Goal: Complete application form

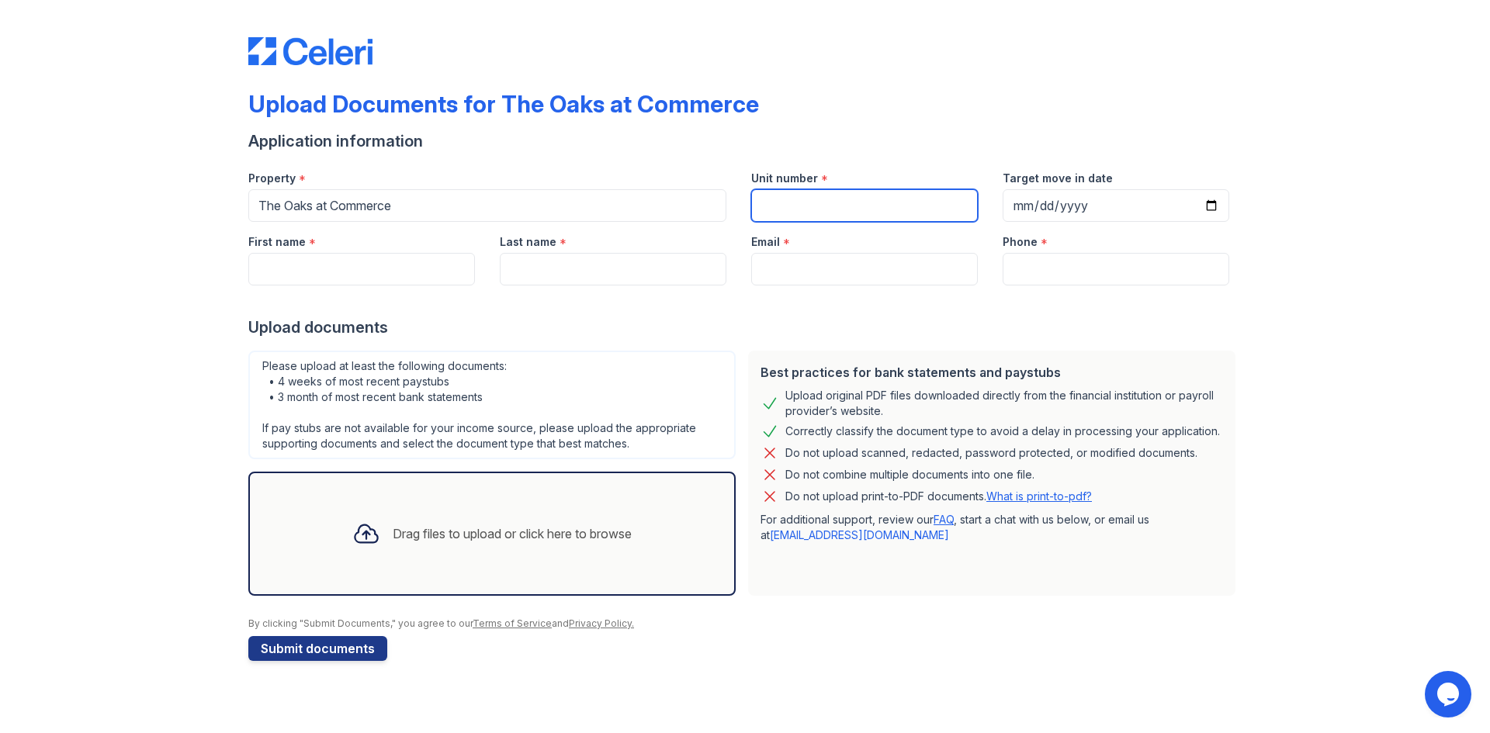
click at [862, 209] on input "Unit number" at bounding box center [864, 205] width 227 height 33
type input "4259"
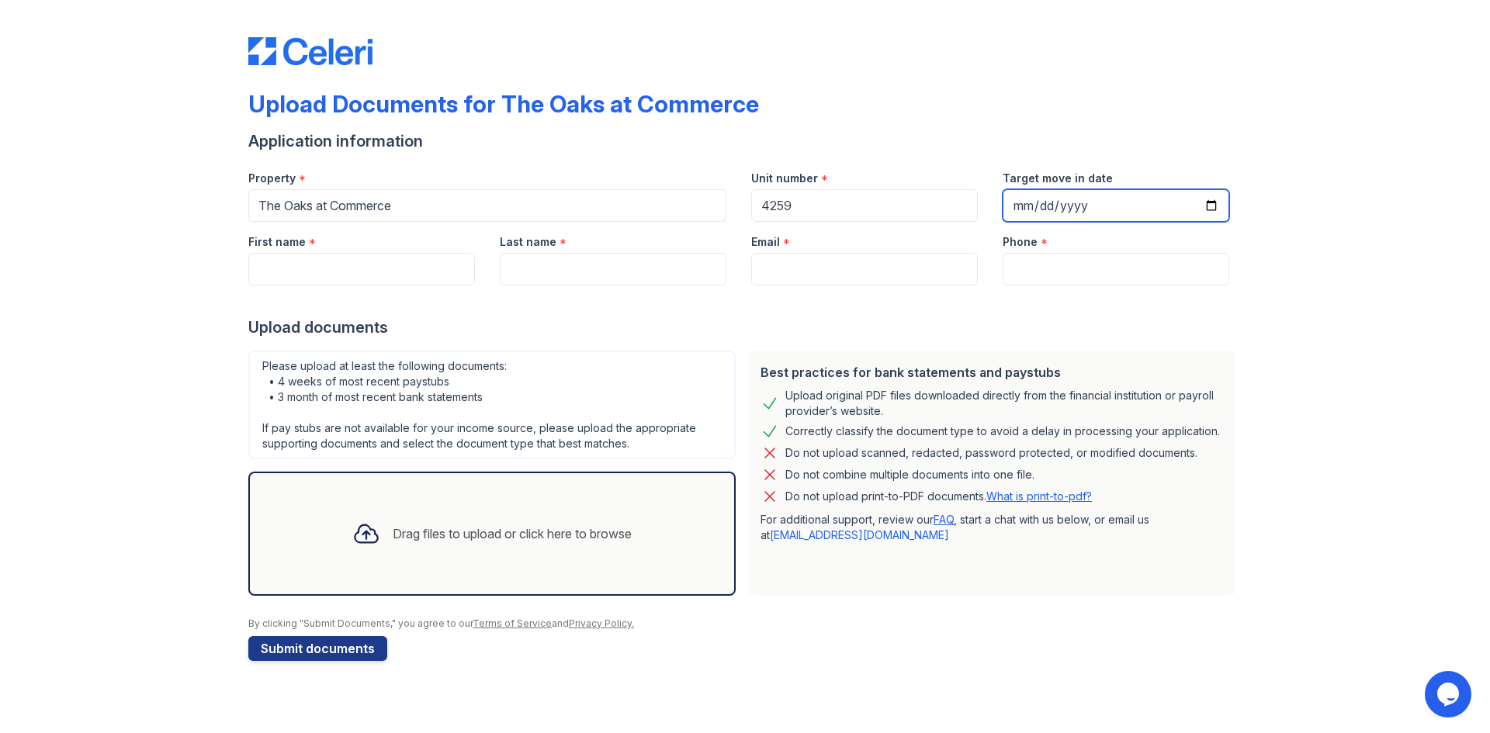
click at [1216, 204] on input "Target move in date" at bounding box center [1115, 205] width 227 height 33
type input "2025-09-30"
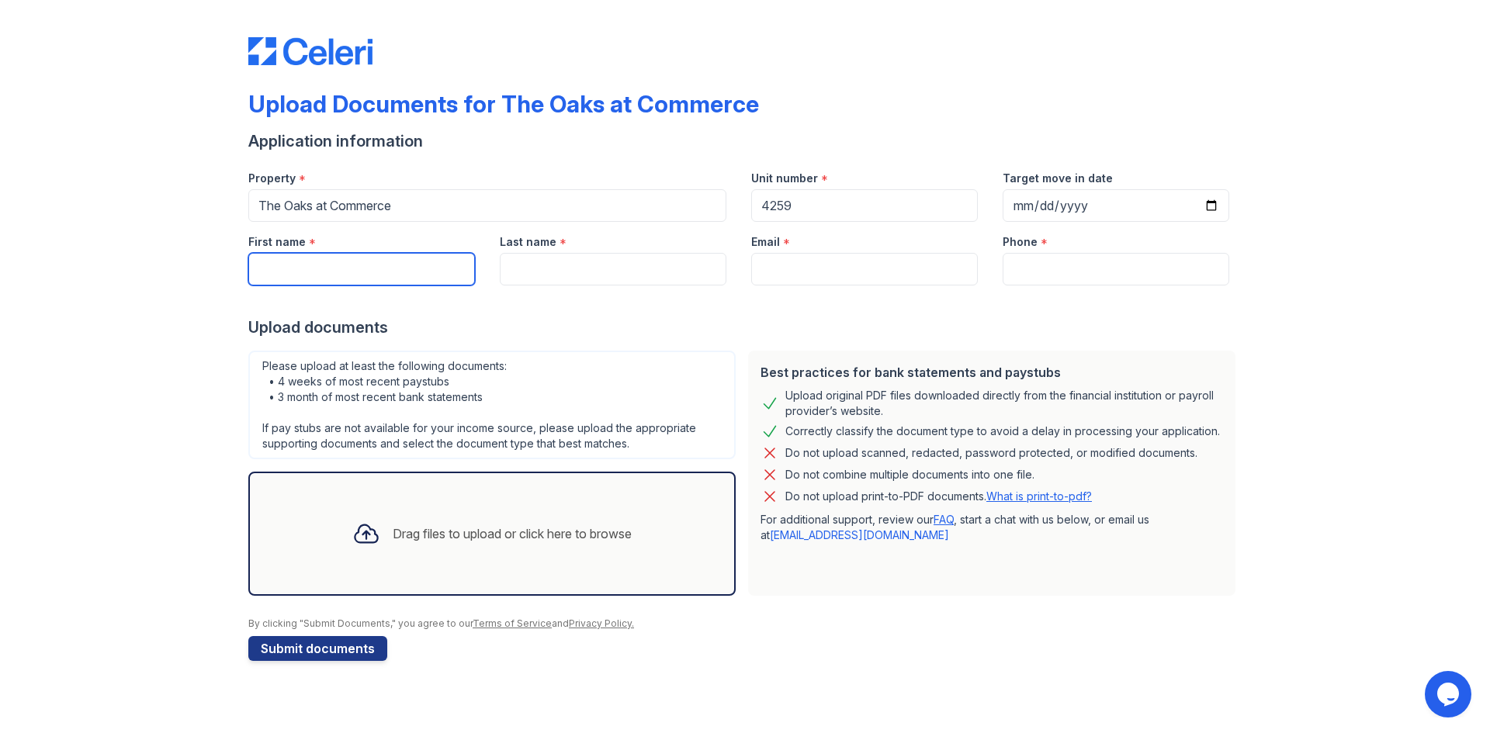
click at [315, 272] on input "First name" at bounding box center [361, 269] width 227 height 33
type input "[PERSON_NAME]"
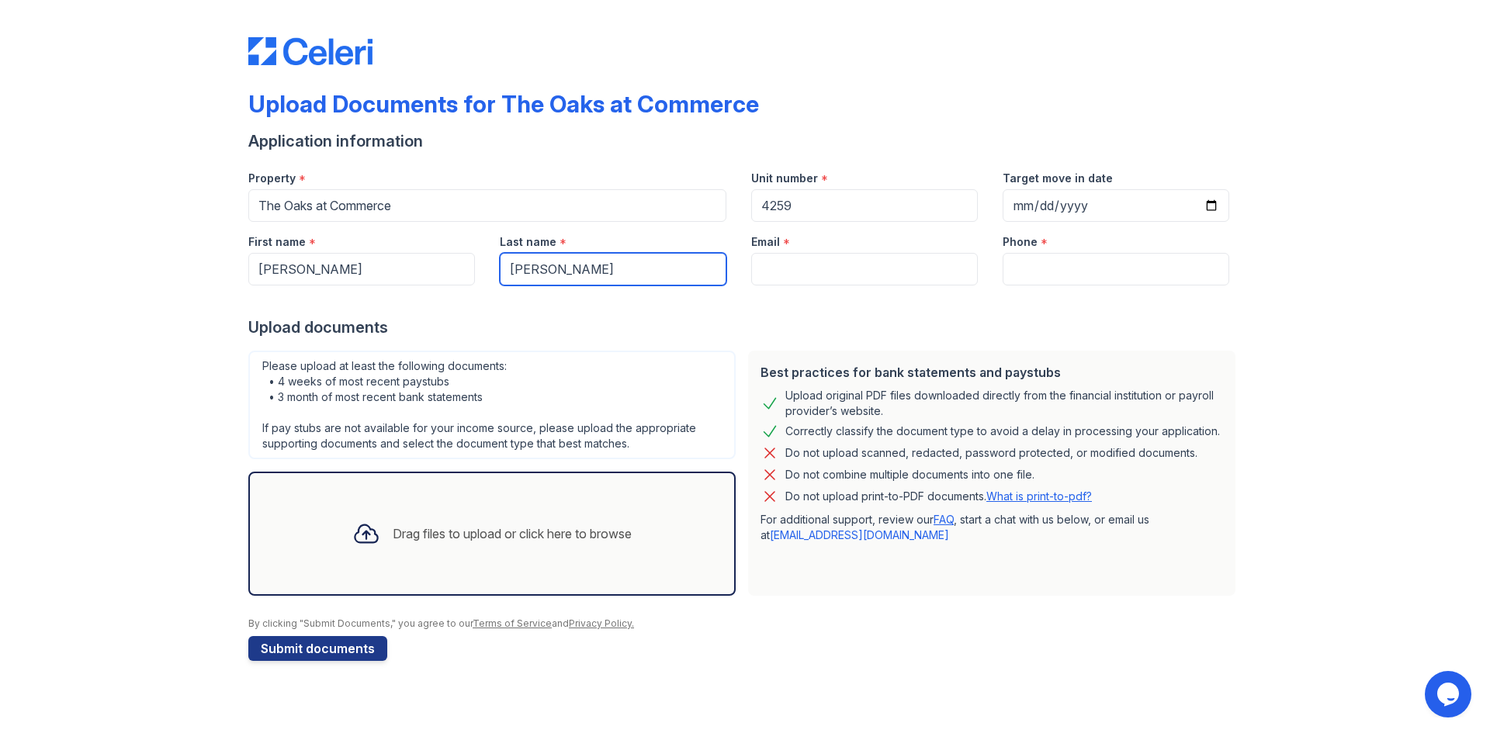
type input "[PERSON_NAME]"
click at [817, 271] on input "Email" at bounding box center [864, 269] width 227 height 33
paste input "[EMAIL_ADDRESS][DOMAIN_NAME]"
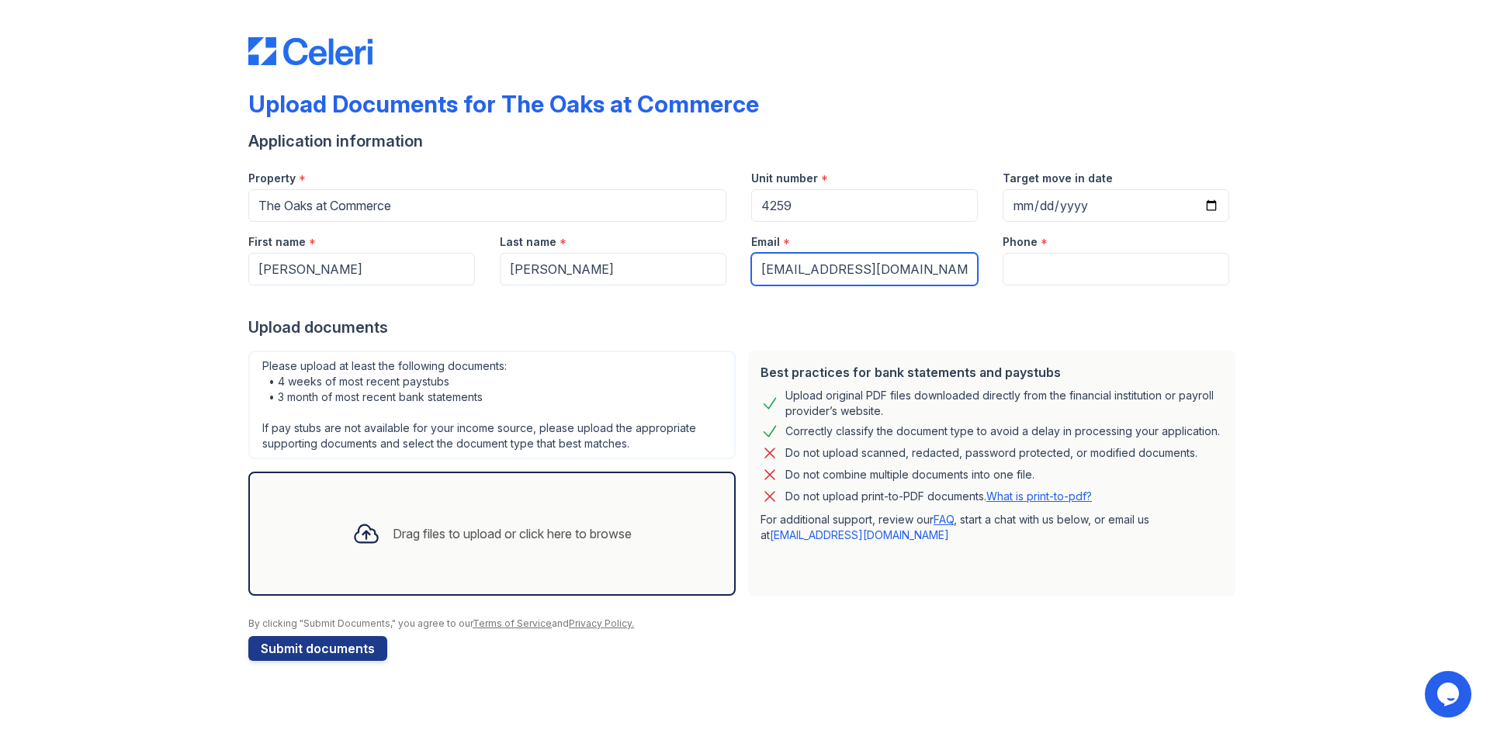
type input "[EMAIL_ADDRESS][DOMAIN_NAME]"
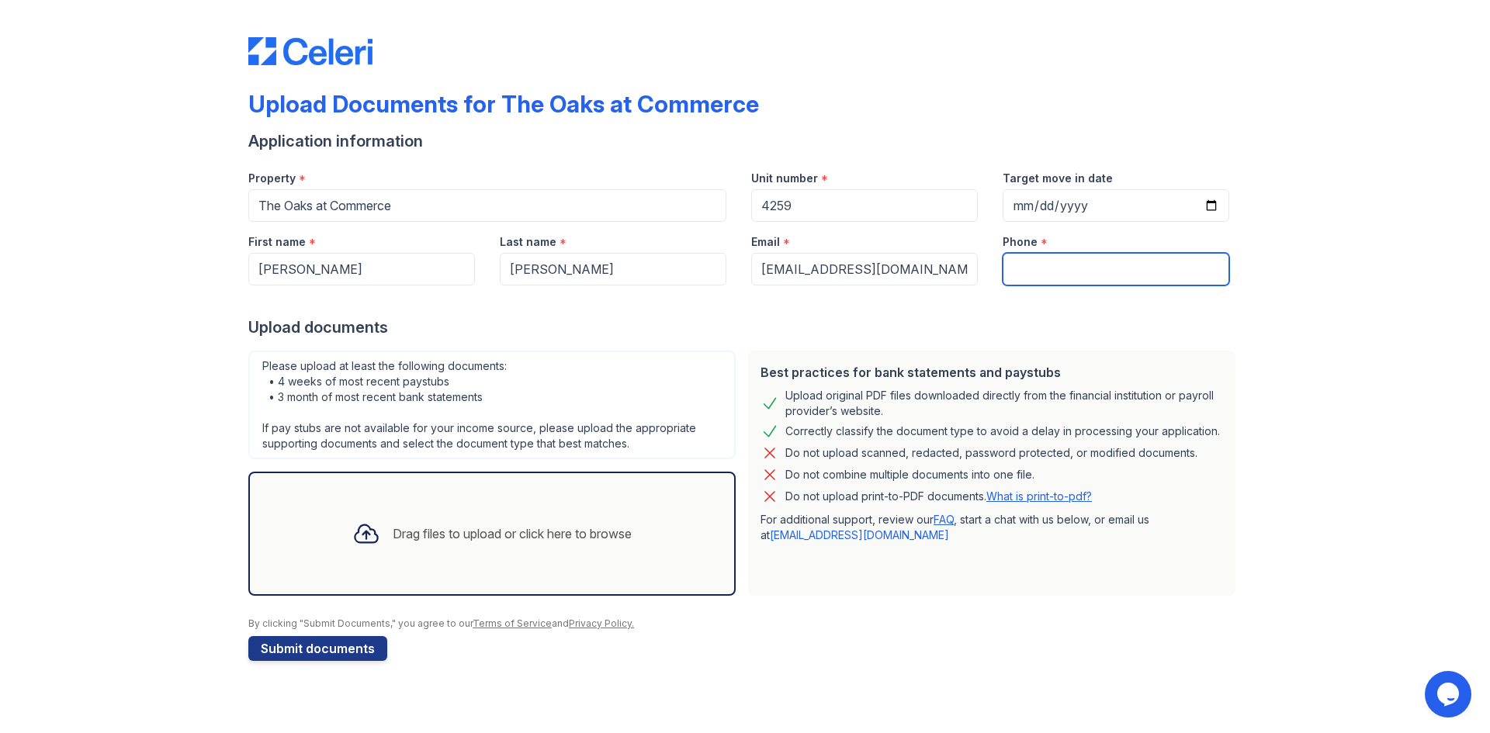
click at [1044, 269] on input "Phone" at bounding box center [1115, 269] width 227 height 33
type input "4049510350"
click at [133, 506] on div "Upload Documents for The Oaks at Commerce Application information Property * Th…" at bounding box center [745, 346] width 1440 height 692
click at [414, 537] on div "Drag files to upload or click here to browse" at bounding box center [512, 533] width 239 height 19
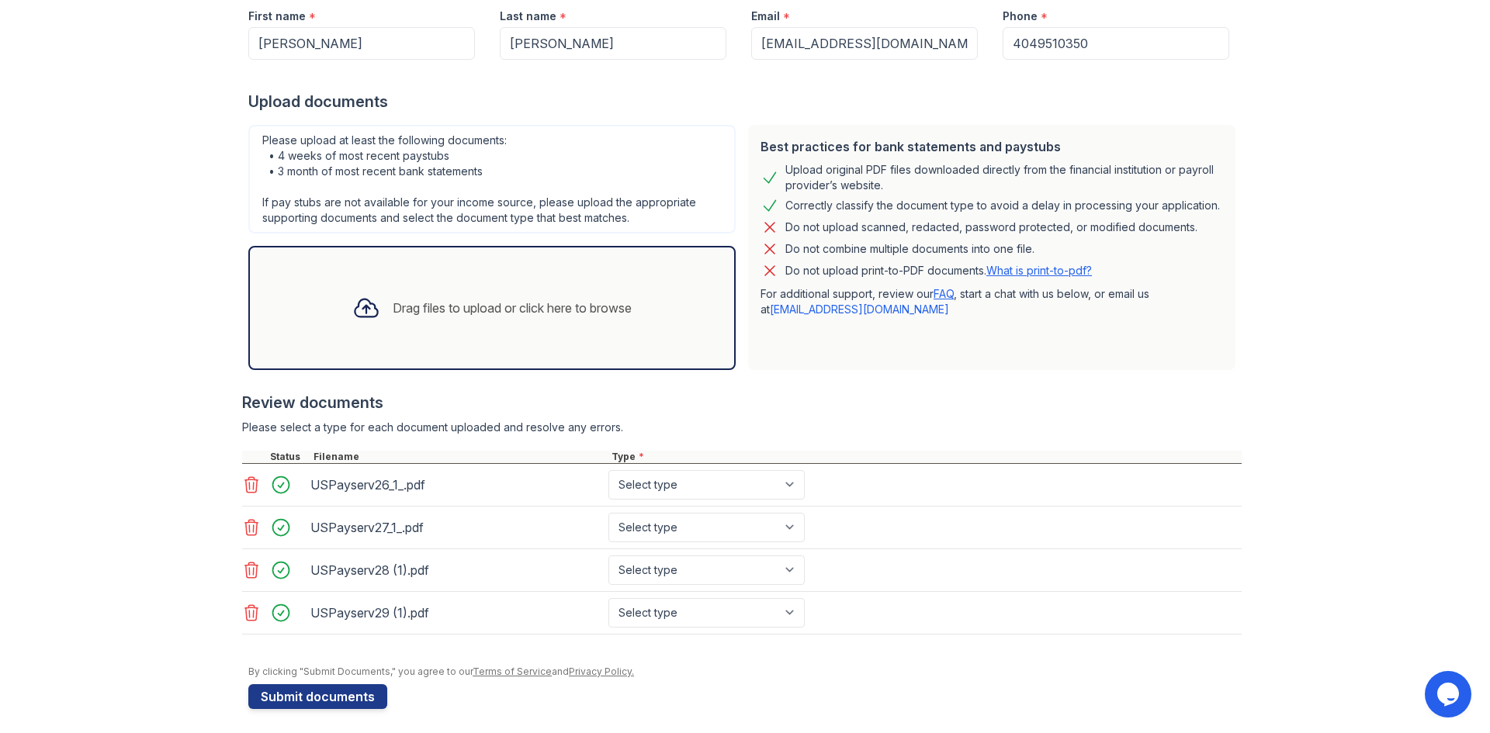
scroll to position [233, 0]
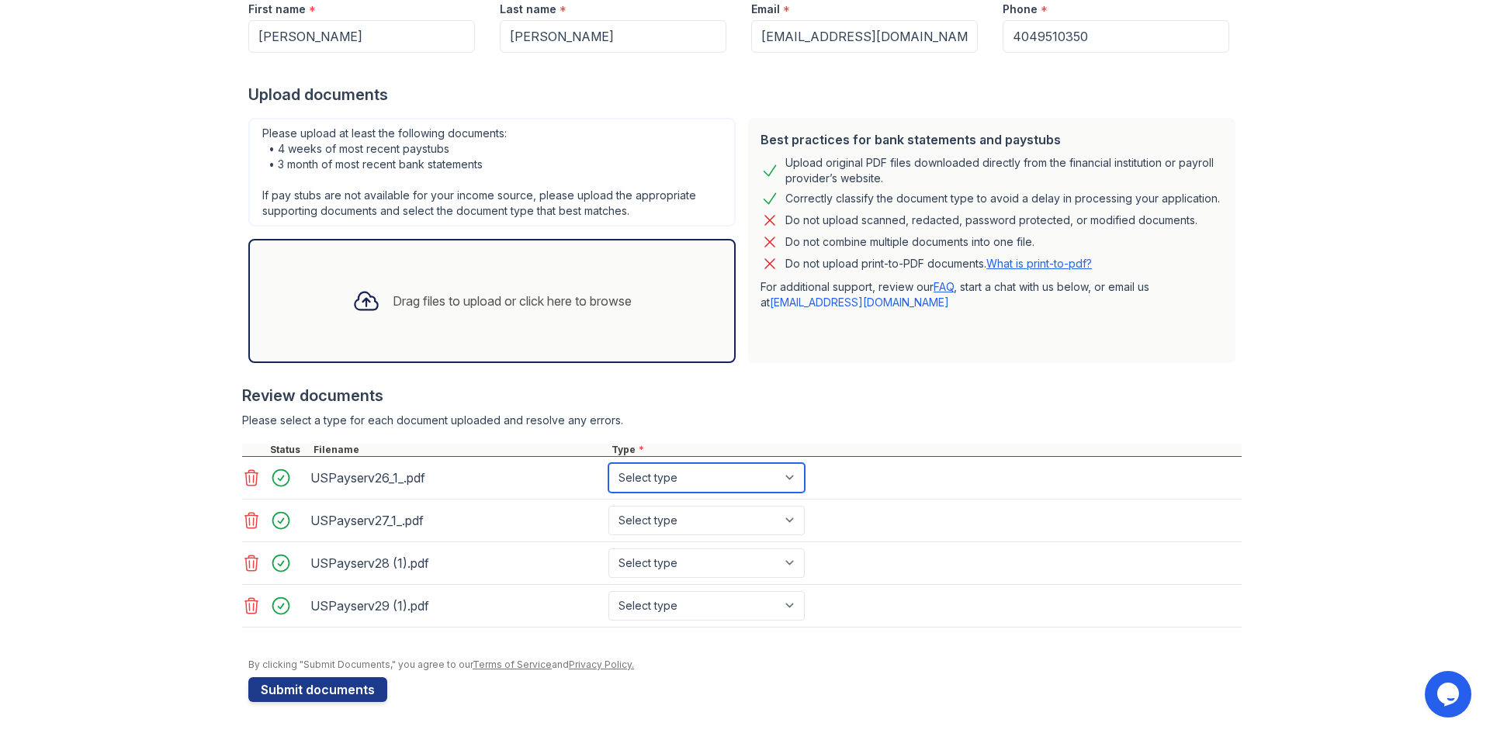
click at [791, 477] on select "Select type Paystub Bank Statement Offer Letter Tax Documents Benefit Award Let…" at bounding box center [706, 477] width 196 height 29
select select "paystub"
click at [608, 463] on select "Select type Paystub Bank Statement Offer Letter Tax Documents Benefit Award Let…" at bounding box center [706, 477] width 196 height 29
click at [794, 521] on select "Select type Paystub Bank Statement Offer Letter Tax Documents Benefit Award Let…" at bounding box center [706, 520] width 196 height 29
select select "paystub"
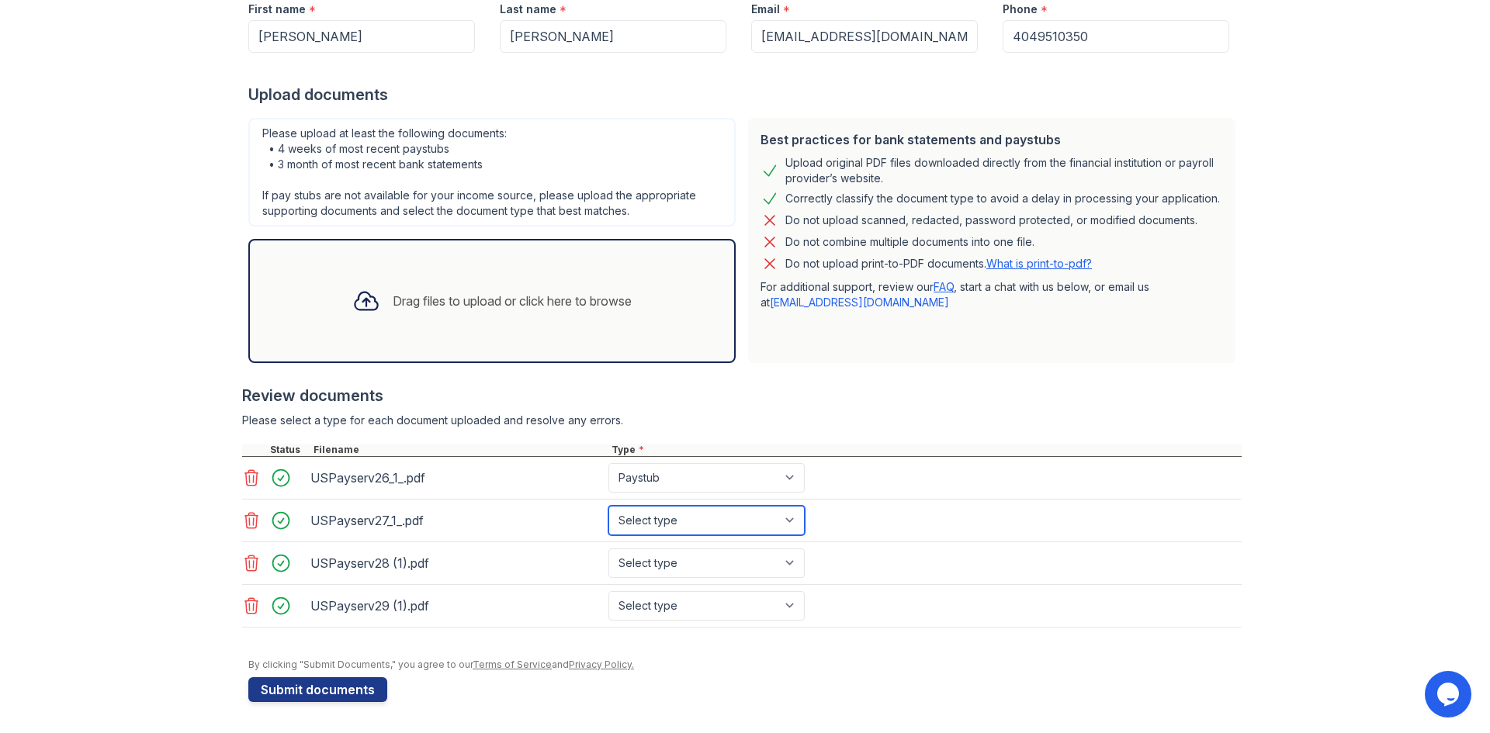
click at [608, 506] on select "Select type Paystub Bank Statement Offer Letter Tax Documents Benefit Award Let…" at bounding box center [706, 520] width 196 height 29
click at [793, 561] on select "Select type Paystub Bank Statement Offer Letter Tax Documents Benefit Award Let…" at bounding box center [706, 562] width 196 height 29
select select "paystub"
click at [608, 548] on select "Select type Paystub Bank Statement Offer Letter Tax Documents Benefit Award Let…" at bounding box center [706, 562] width 196 height 29
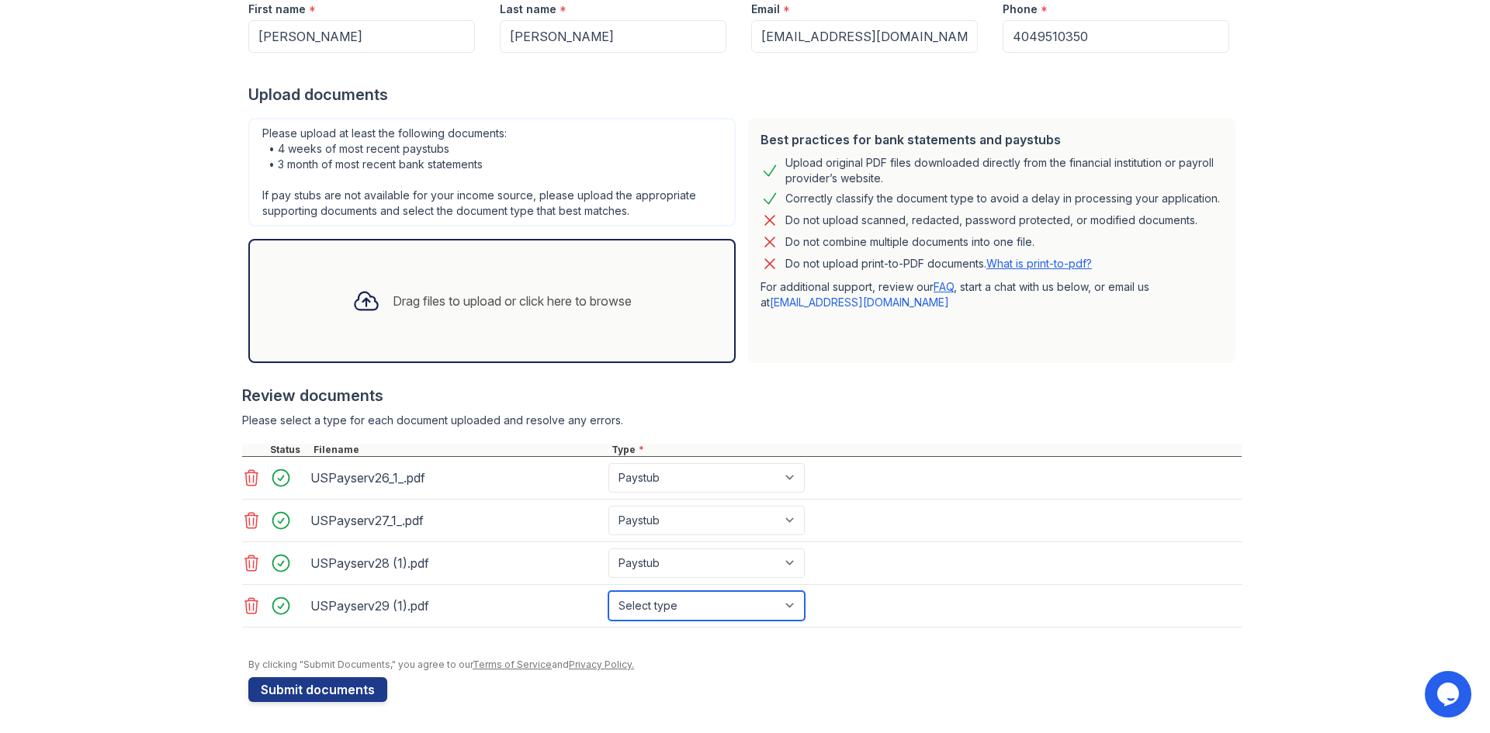
drag, startPoint x: 787, startPoint y: 605, endPoint x: 766, endPoint y: 593, distance: 24.0
click at [787, 604] on select "Select type Paystub Bank Statement Offer Letter Tax Documents Benefit Award Let…" at bounding box center [706, 605] width 196 height 29
select select "paystub"
click at [608, 591] on select "Select type Paystub Bank Statement Offer Letter Tax Documents Benefit Award Let…" at bounding box center [706, 605] width 196 height 29
click at [351, 690] on button "Submit documents" at bounding box center [317, 689] width 139 height 25
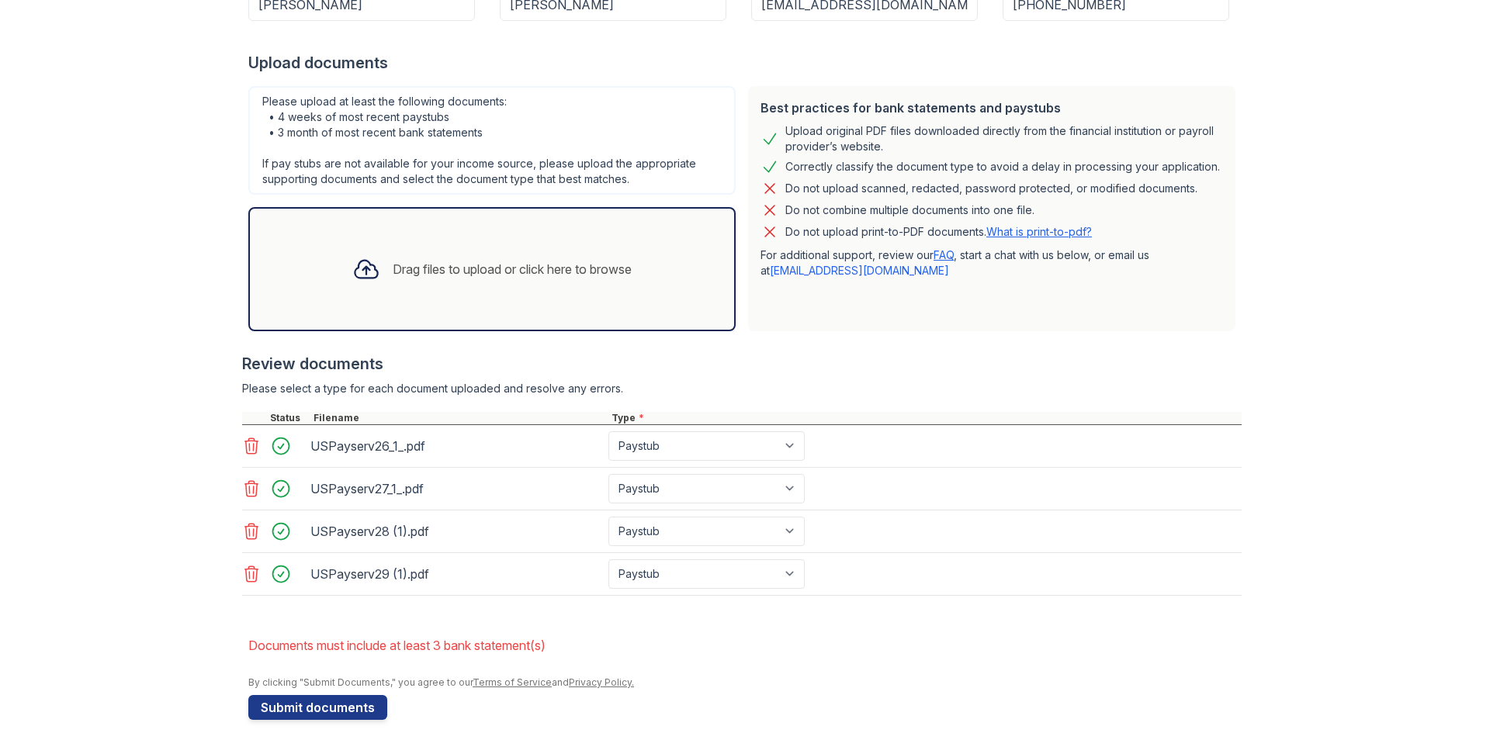
scroll to position [310, 0]
click at [407, 267] on div "Drag files to upload or click here to browse" at bounding box center [512, 267] width 239 height 19
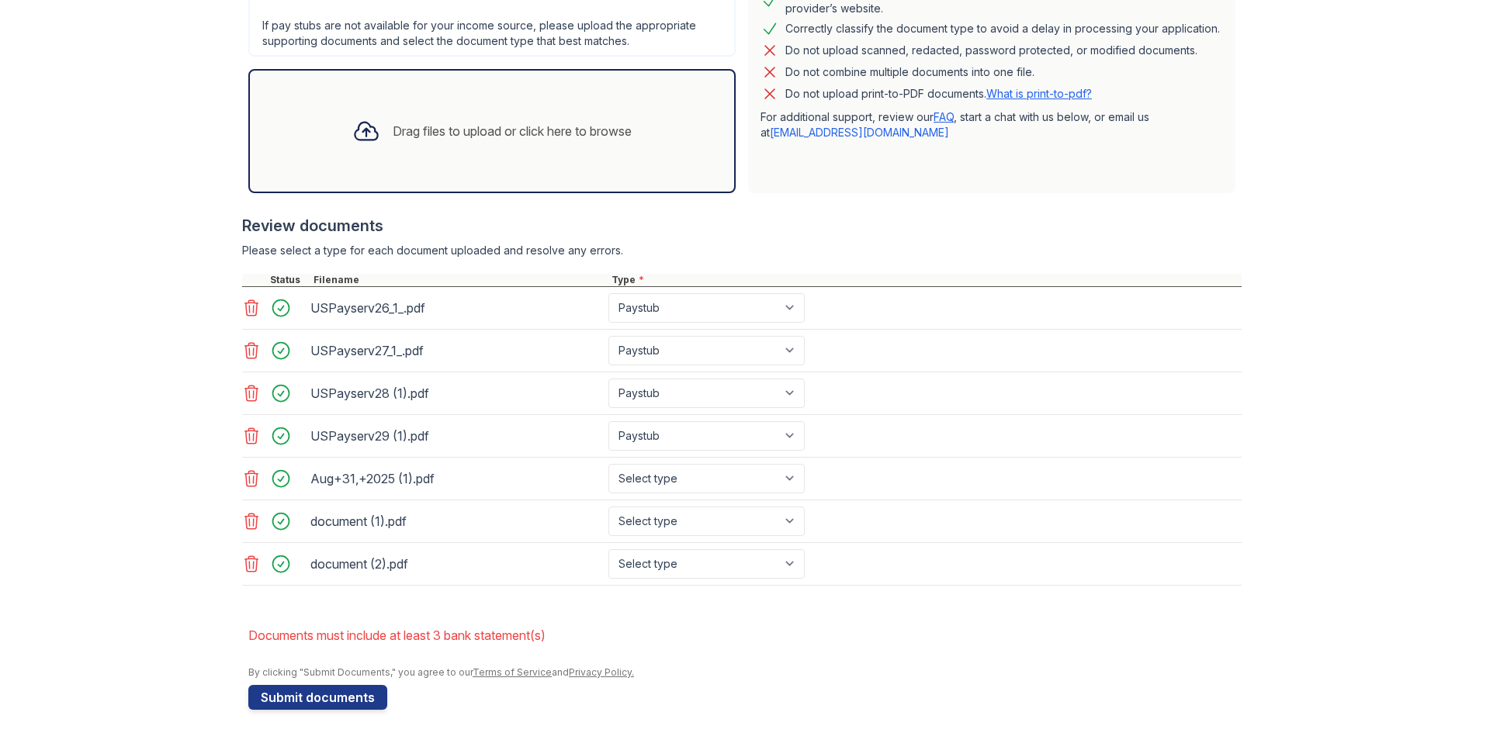
scroll to position [454, 0]
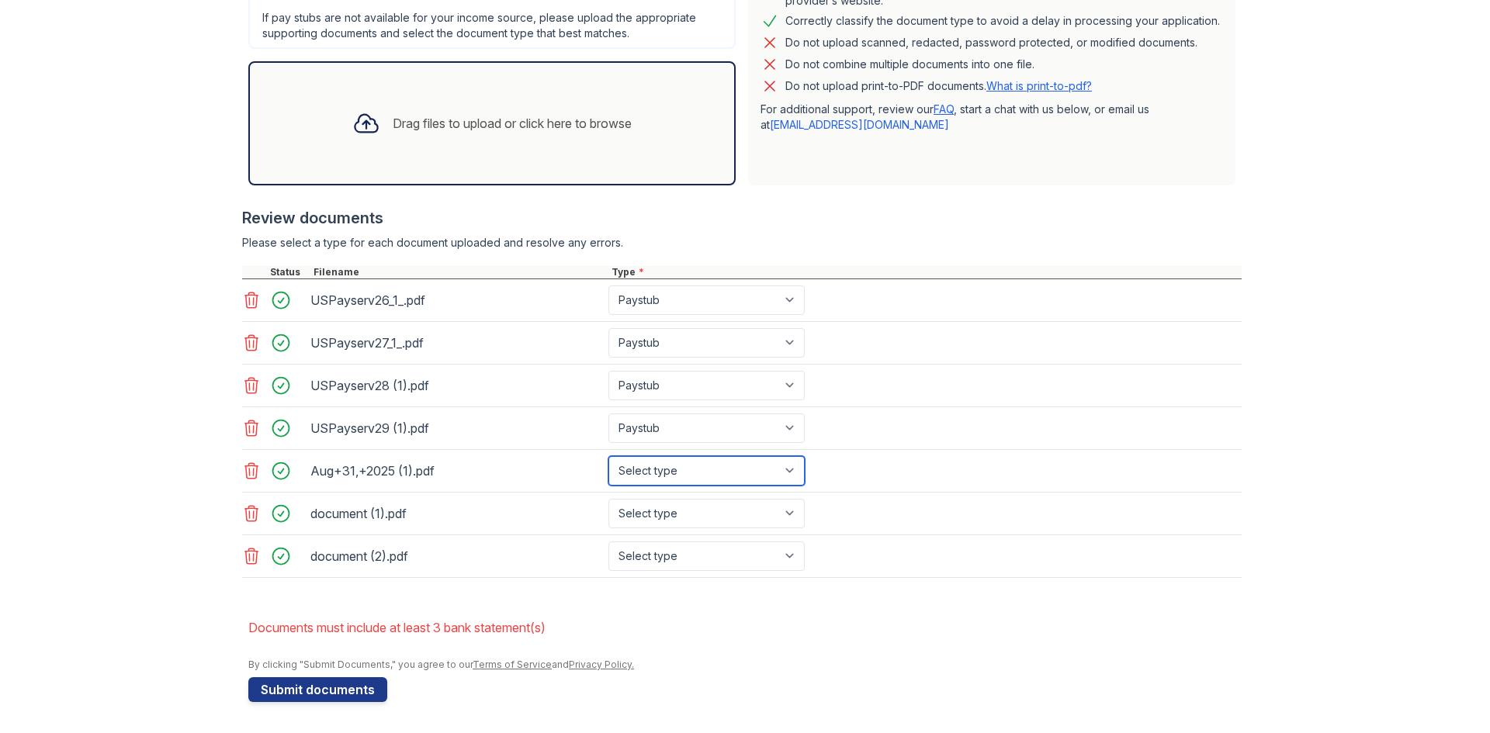
click at [784, 476] on select "Select type Paystub Bank Statement Offer Letter Tax Documents Benefit Award Let…" at bounding box center [706, 470] width 196 height 29
select select "bank_statement"
click at [608, 456] on select "Select type Paystub Bank Statement Offer Letter Tax Documents Benefit Award Let…" at bounding box center [706, 470] width 196 height 29
click at [788, 516] on select "Select type Paystub Bank Statement Offer Letter Tax Documents Benefit Award Let…" at bounding box center [706, 513] width 196 height 29
select select "bank_statement"
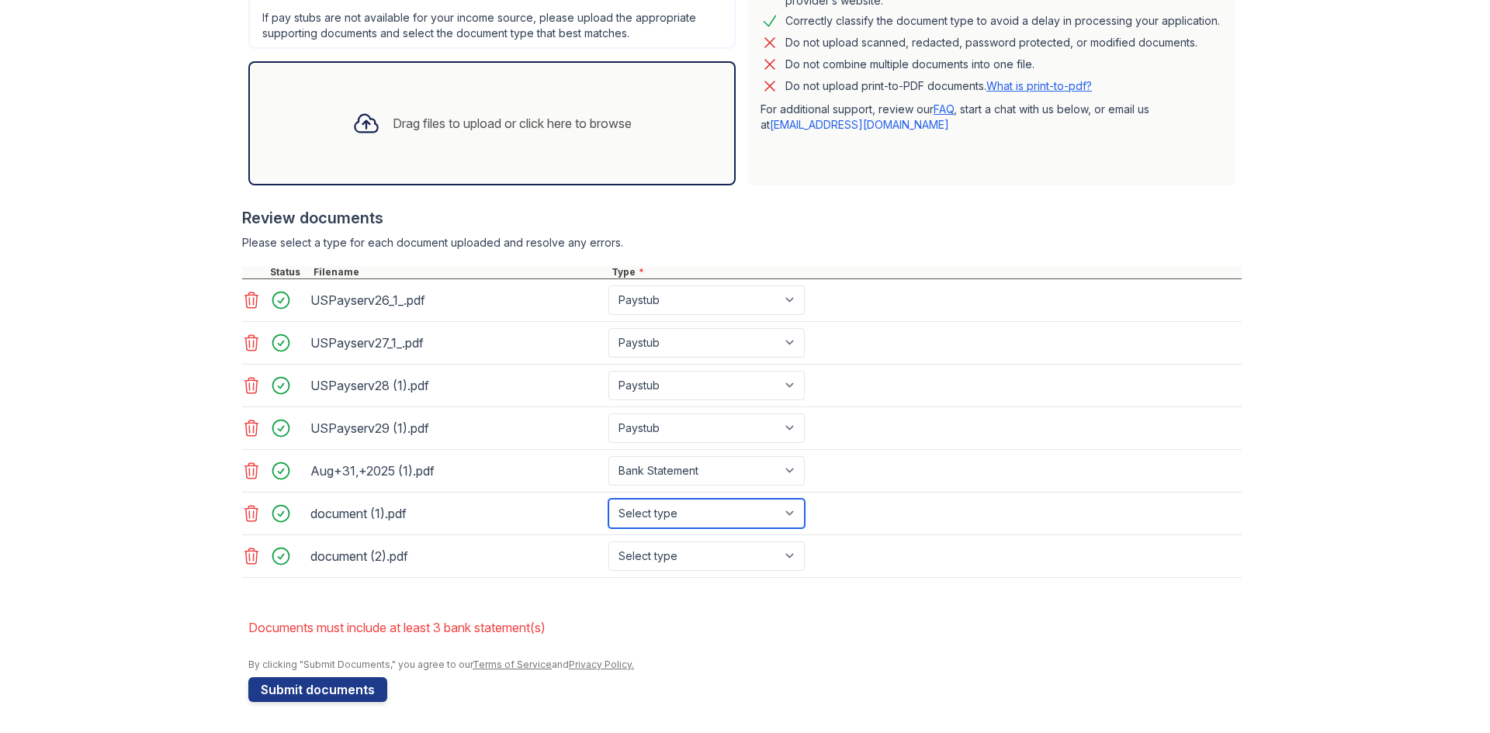
click at [608, 499] on select "Select type Paystub Bank Statement Offer Letter Tax Documents Benefit Award Let…" at bounding box center [706, 513] width 196 height 29
click at [790, 555] on select "Select type Paystub Bank Statement Offer Letter Tax Documents Benefit Award Let…" at bounding box center [706, 556] width 196 height 29
select select "bank_statement"
click at [608, 542] on select "Select type Paystub Bank Statement Offer Letter Tax Documents Benefit Award Let…" at bounding box center [706, 556] width 196 height 29
click at [328, 691] on button "Submit documents" at bounding box center [317, 689] width 139 height 25
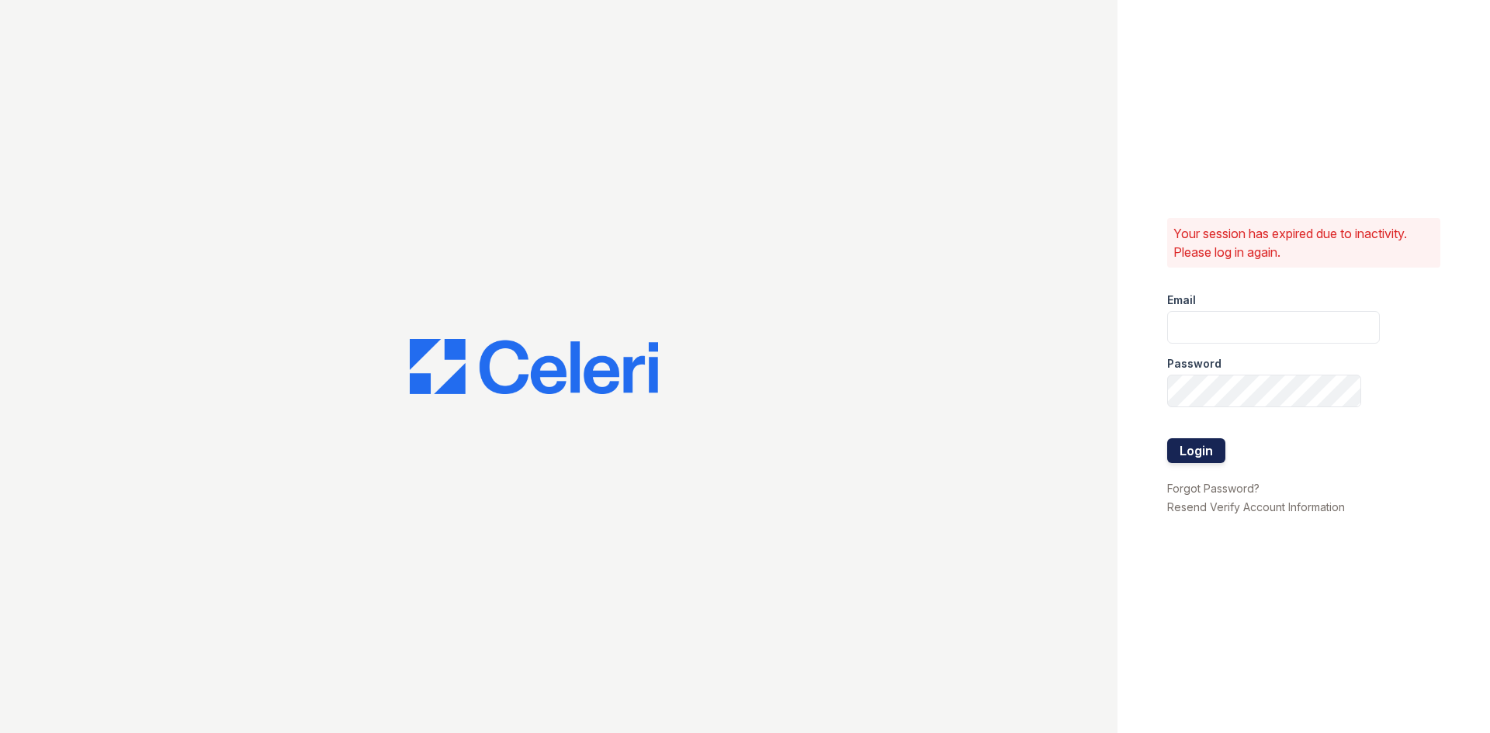
type input "[EMAIL_ADDRESS][DOMAIN_NAME]"
click at [1203, 459] on button "Login" at bounding box center [1196, 450] width 58 height 25
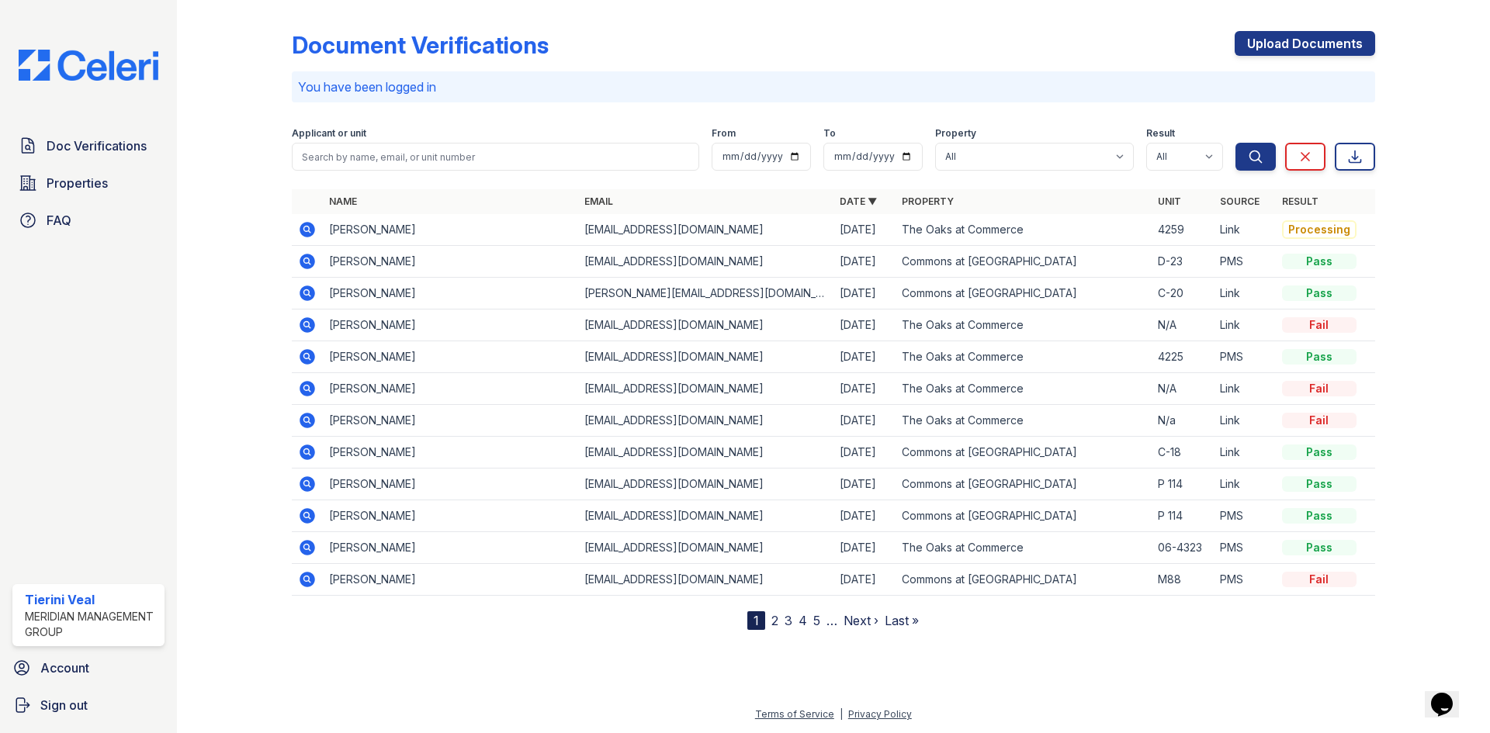
click at [312, 229] on icon at bounding box center [307, 230] width 16 height 16
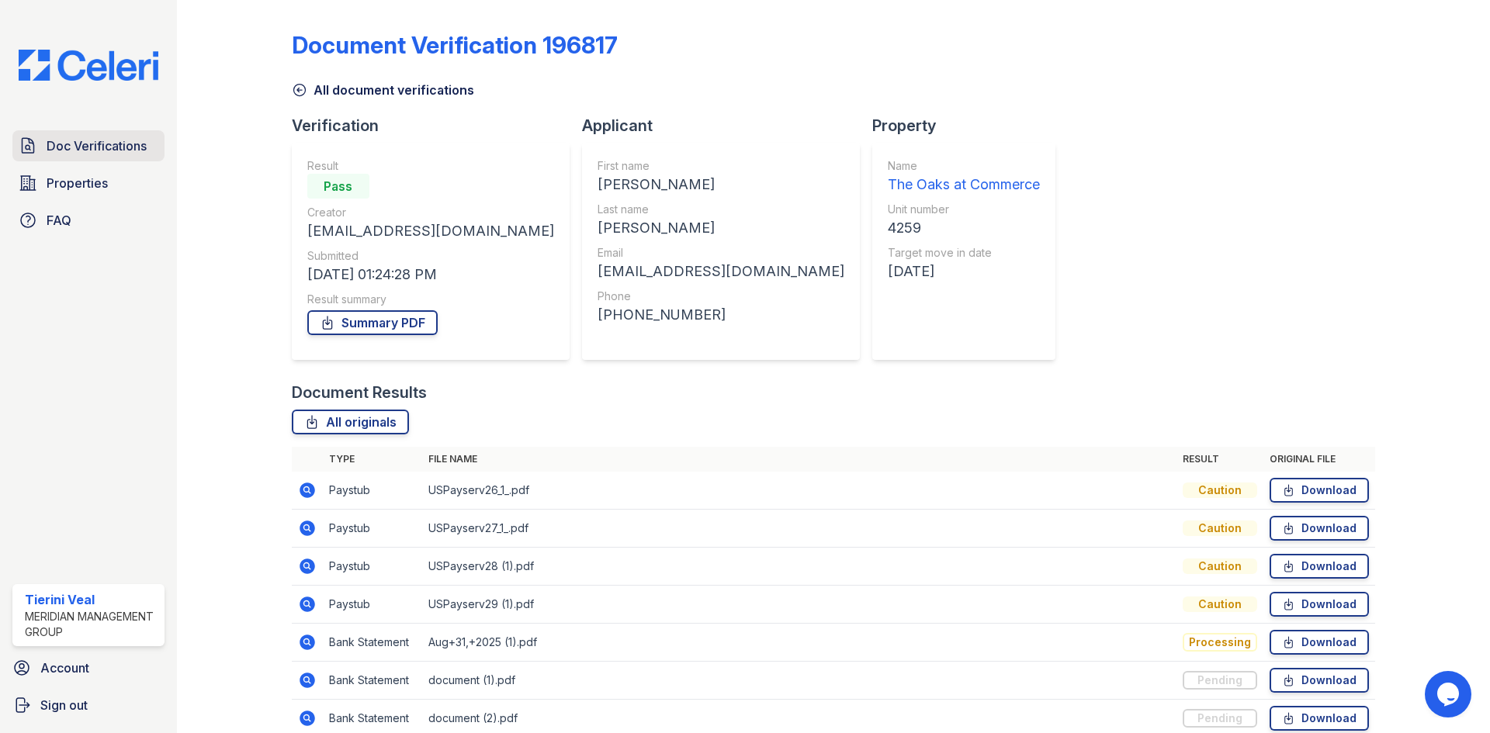
click at [90, 146] on span "Doc Verifications" at bounding box center [97, 146] width 100 height 19
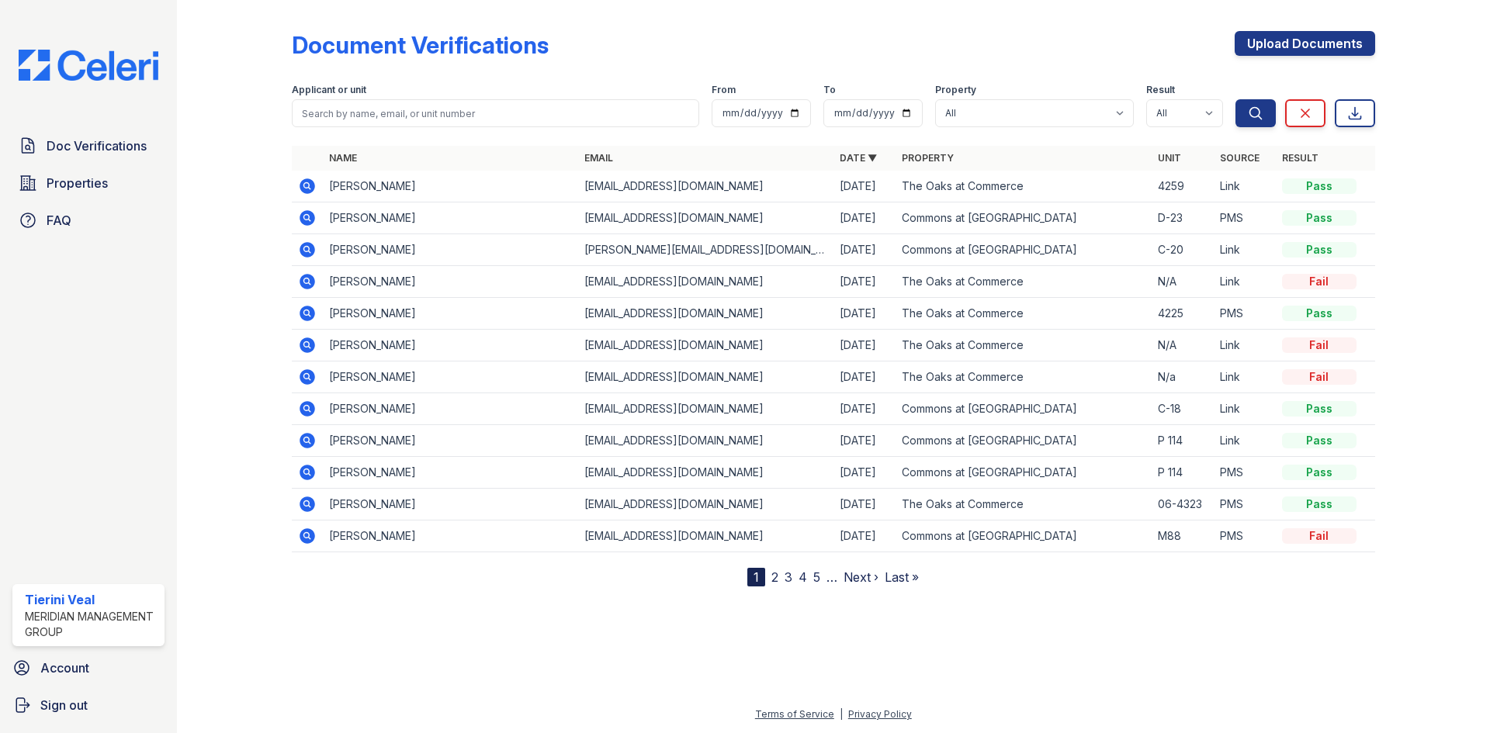
click at [303, 187] on icon at bounding box center [307, 186] width 16 height 16
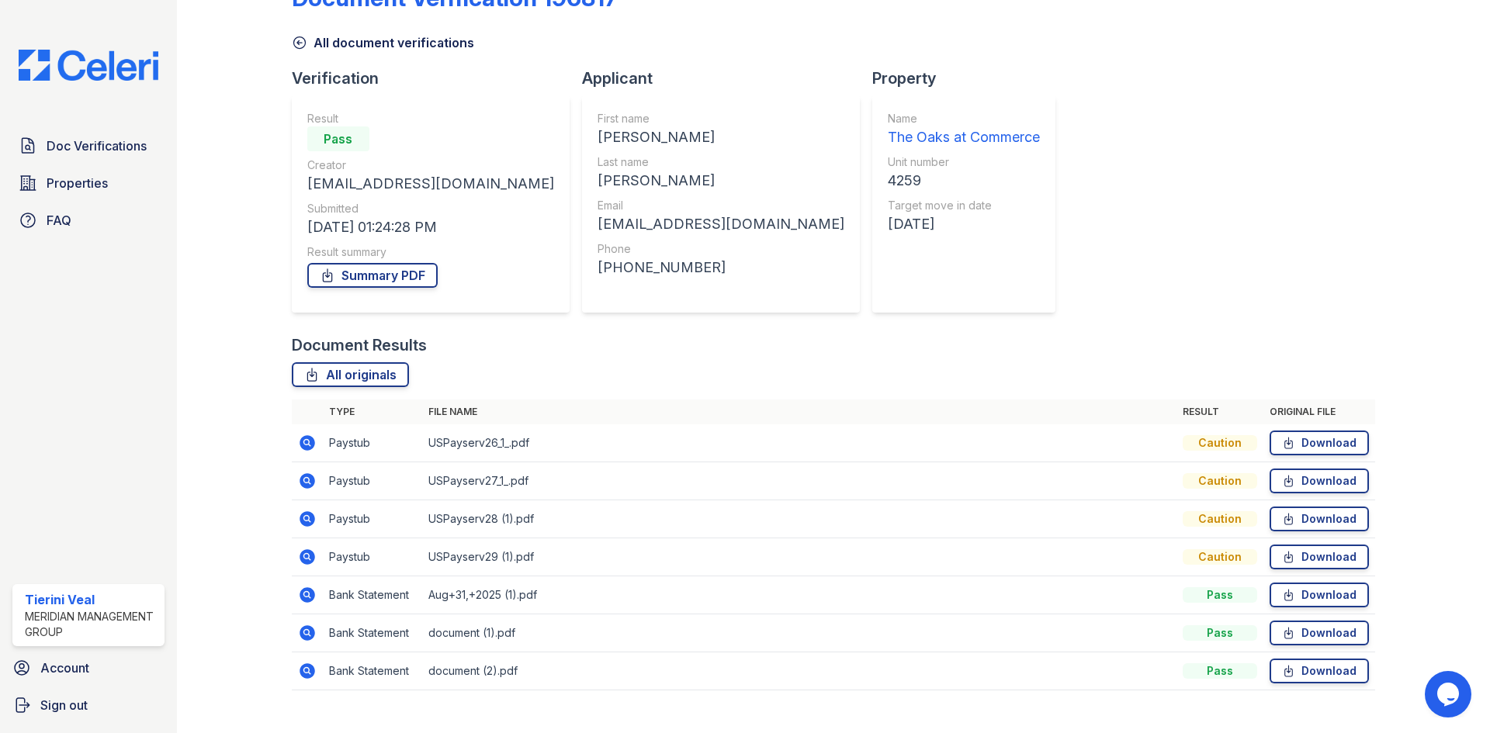
scroll to position [73, 0]
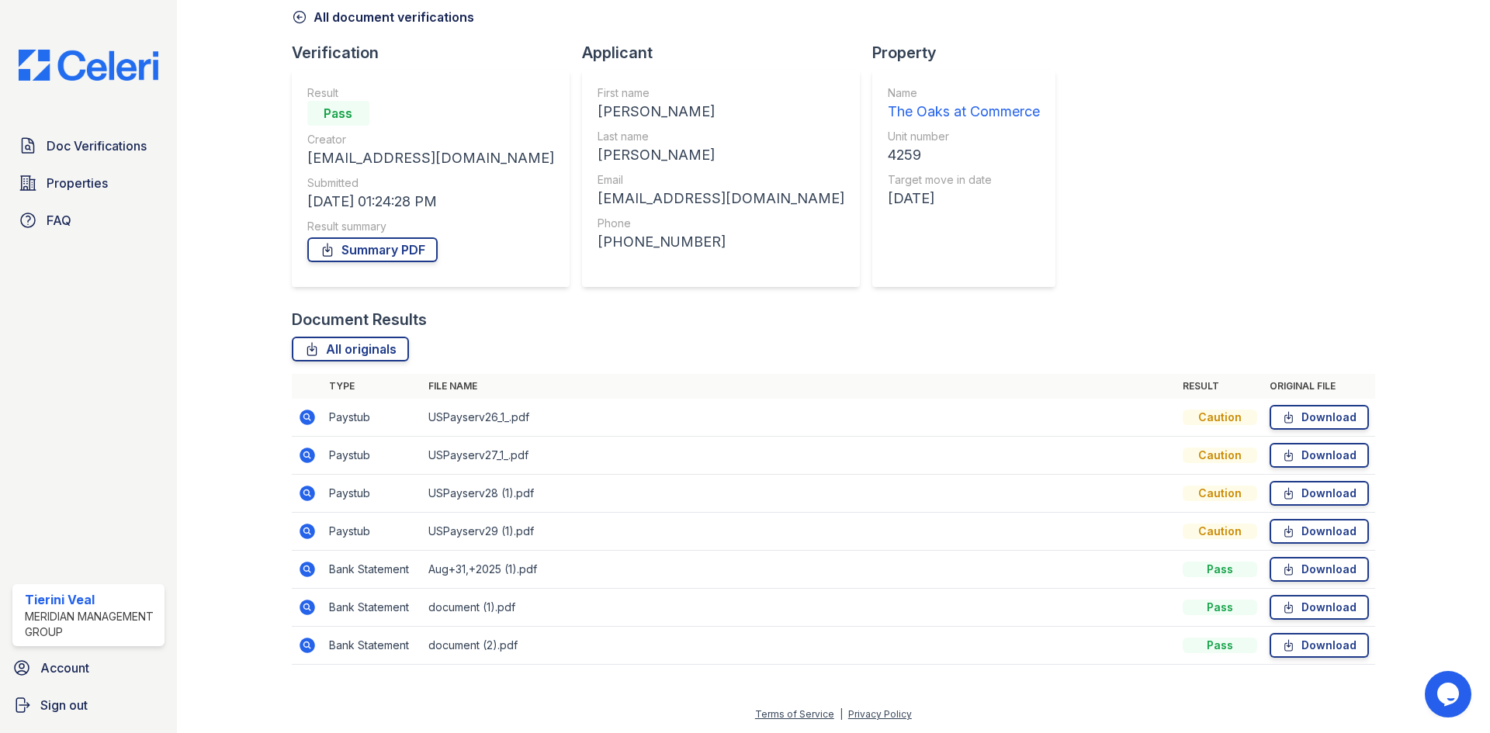
click at [309, 417] on icon at bounding box center [307, 418] width 16 height 16
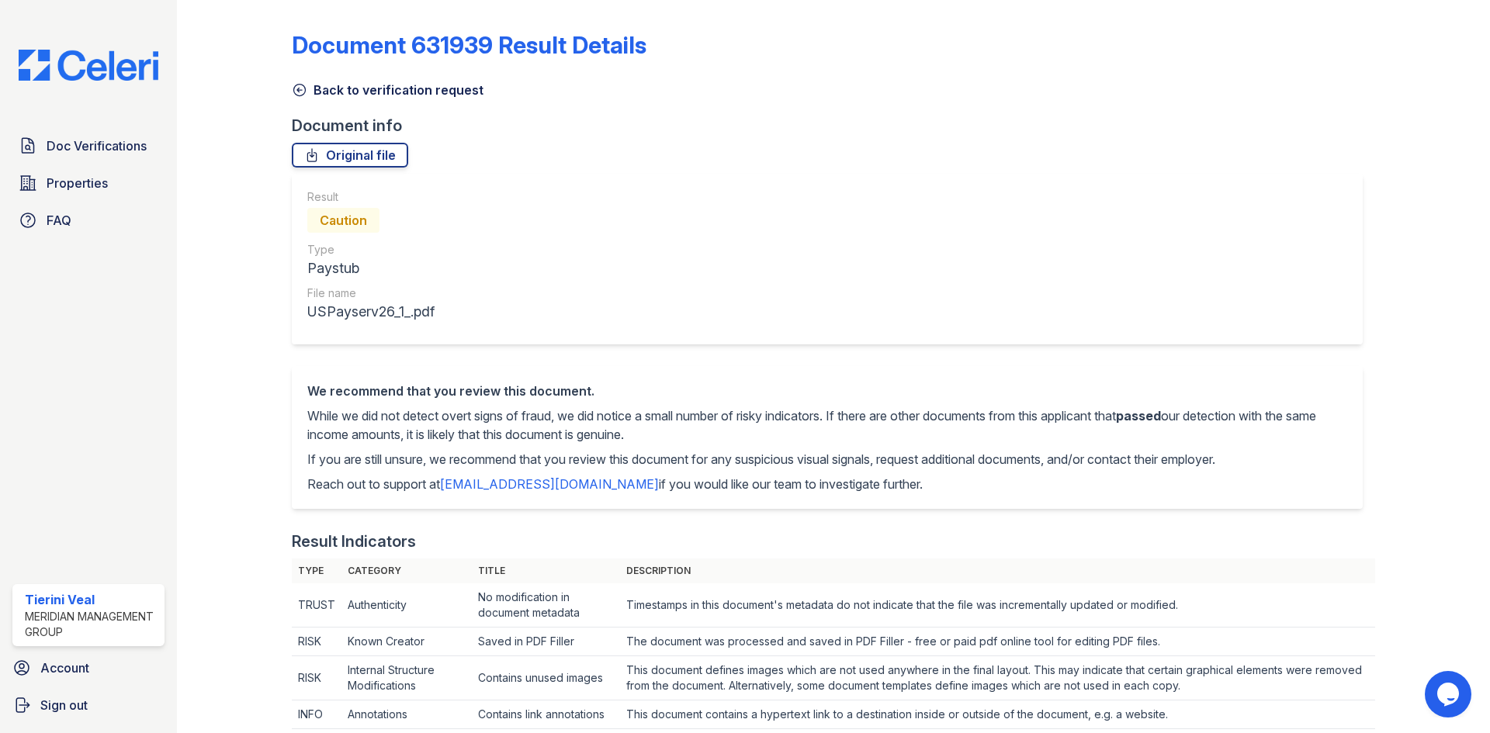
click at [296, 88] on icon at bounding box center [300, 90] width 16 height 16
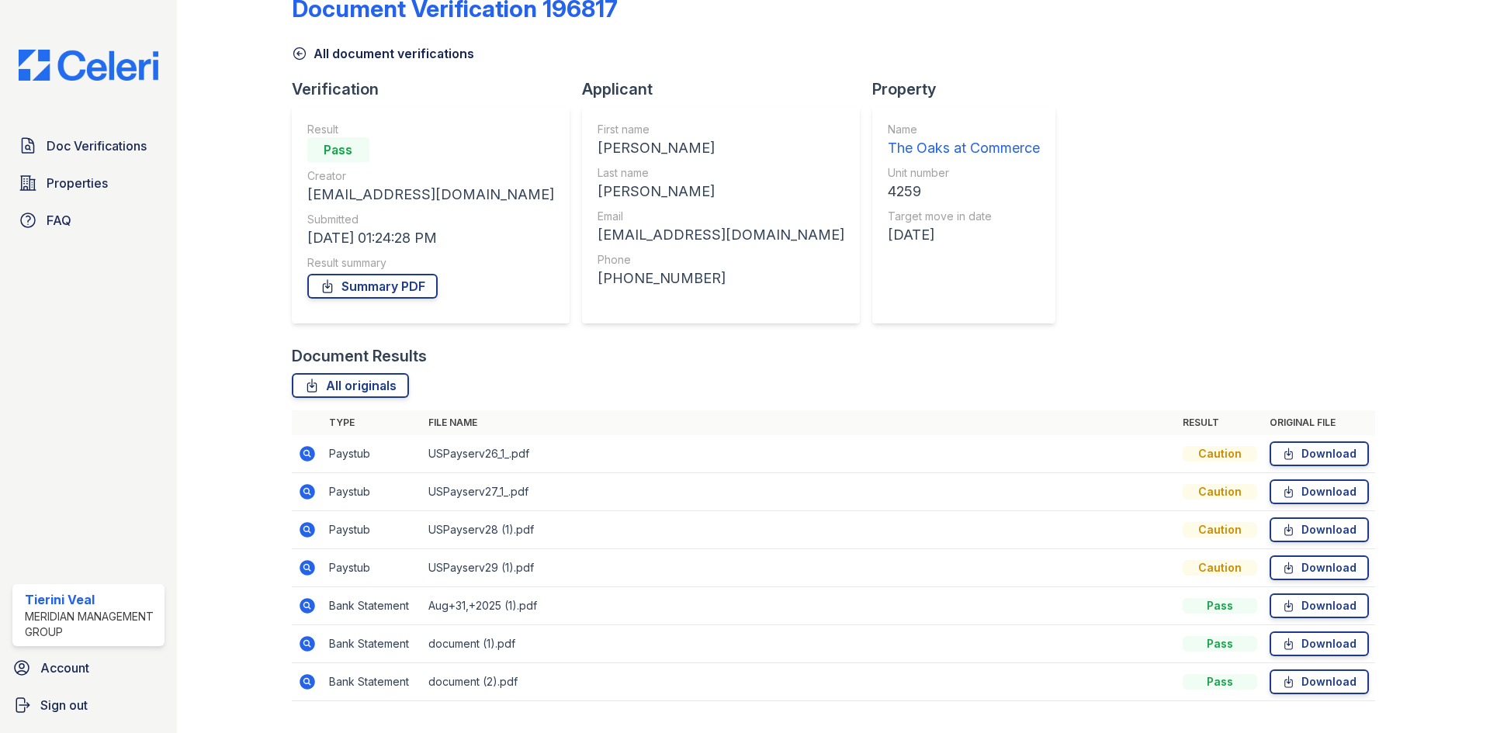
scroll to position [73, 0]
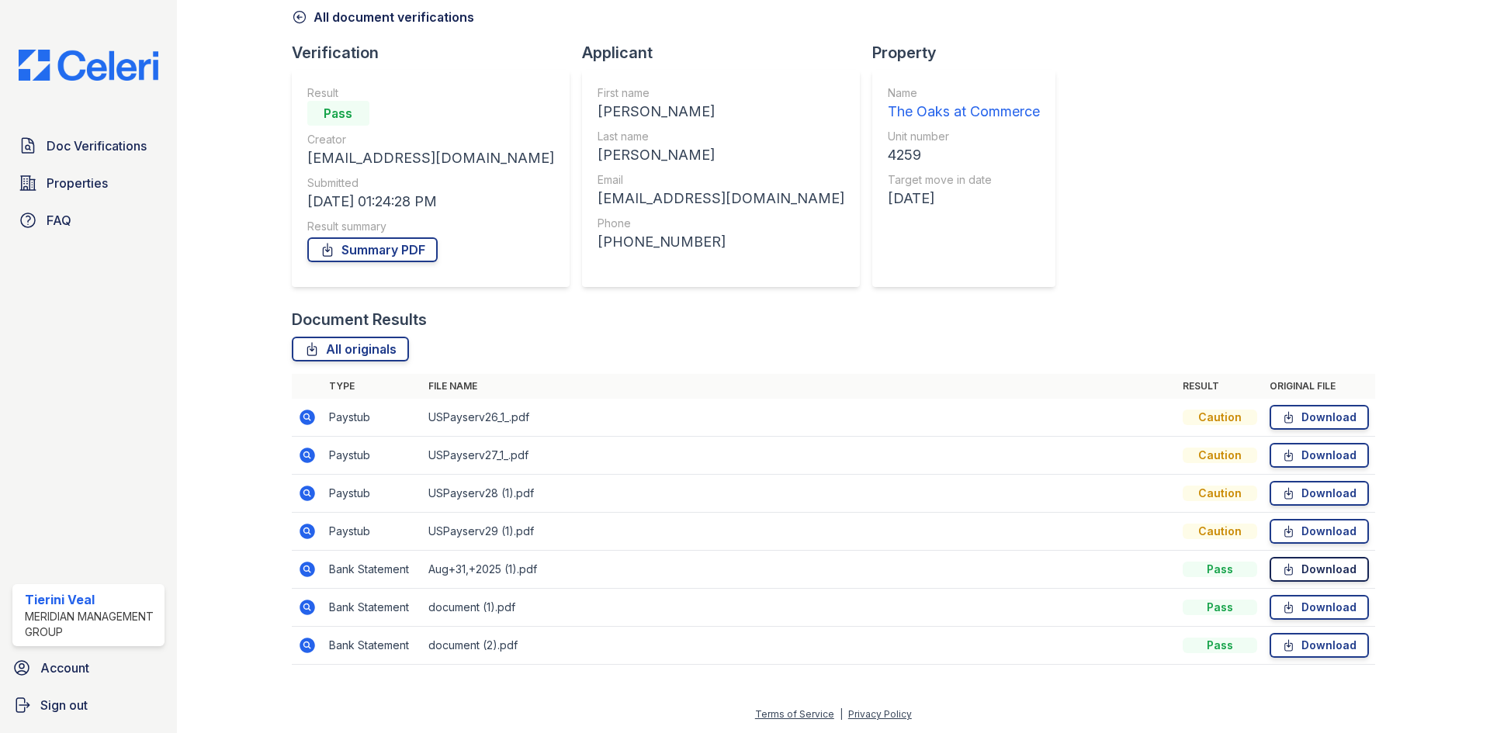
click at [1284, 568] on icon at bounding box center [1288, 569] width 8 height 11
click at [410, 254] on link "Summary PDF" at bounding box center [372, 249] width 130 height 25
click at [95, 142] on span "Doc Verifications" at bounding box center [97, 146] width 100 height 19
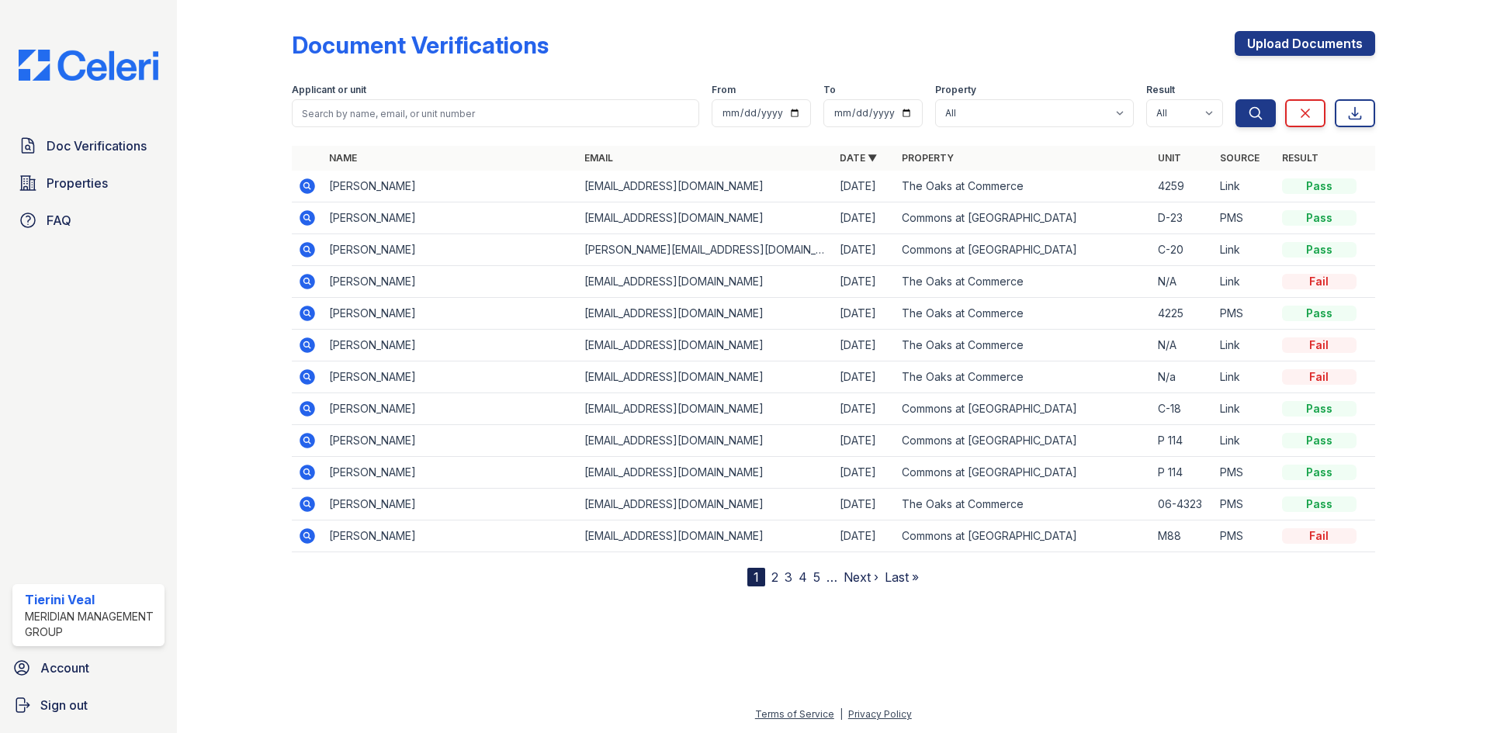
click at [309, 186] on icon at bounding box center [307, 186] width 19 height 19
